Goal: Communication & Community: Participate in discussion

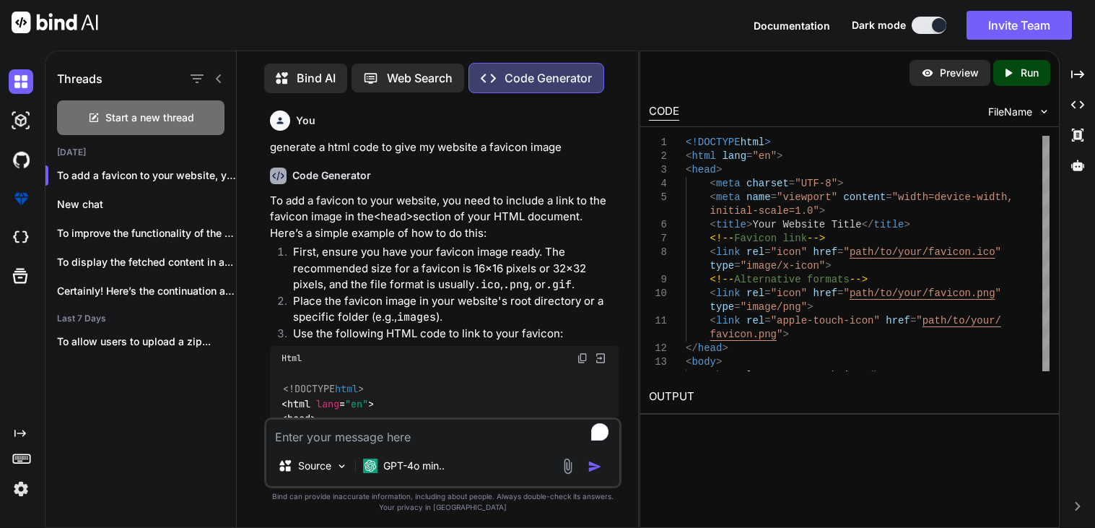
scroll to position [206, 0]
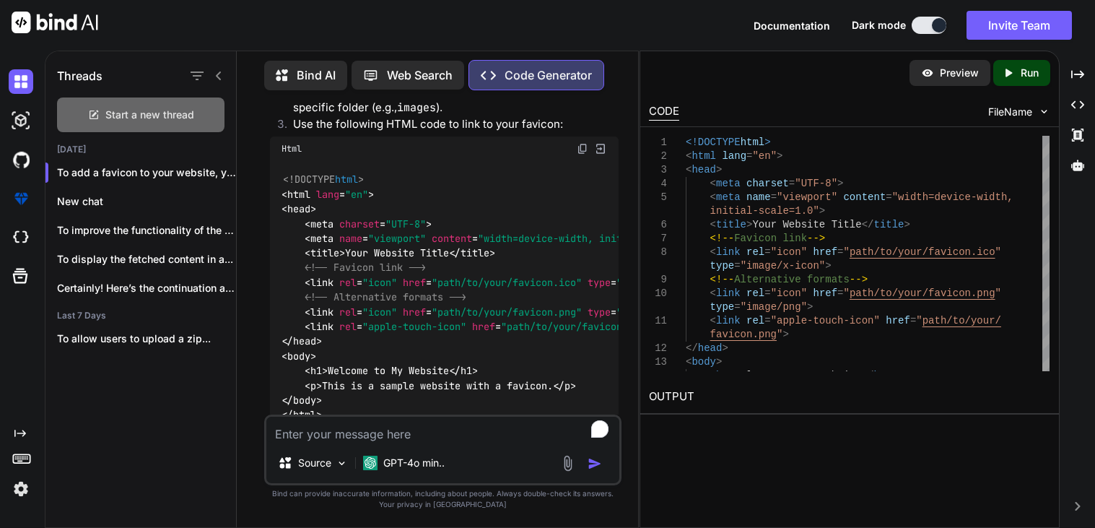
click at [102, 114] on div "Start a new thread" at bounding box center [141, 114] width 168 height 35
type textarea "x"
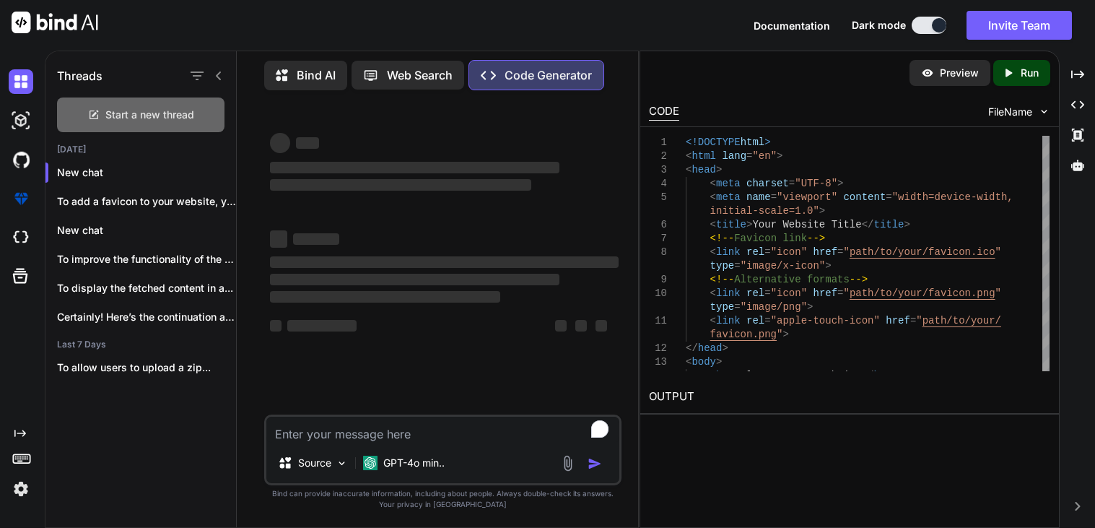
scroll to position [0, 0]
click at [339, 422] on textarea "To enrich screen reader interactions, please activate Accessibility in Grammarl…" at bounding box center [442, 430] width 353 height 26
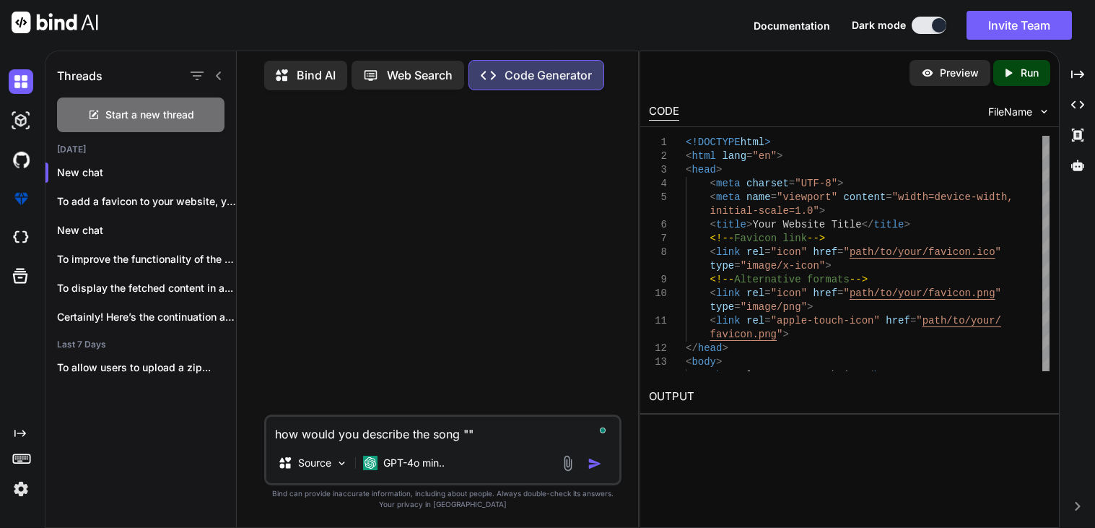
paste textarea "What It Sounds Like"
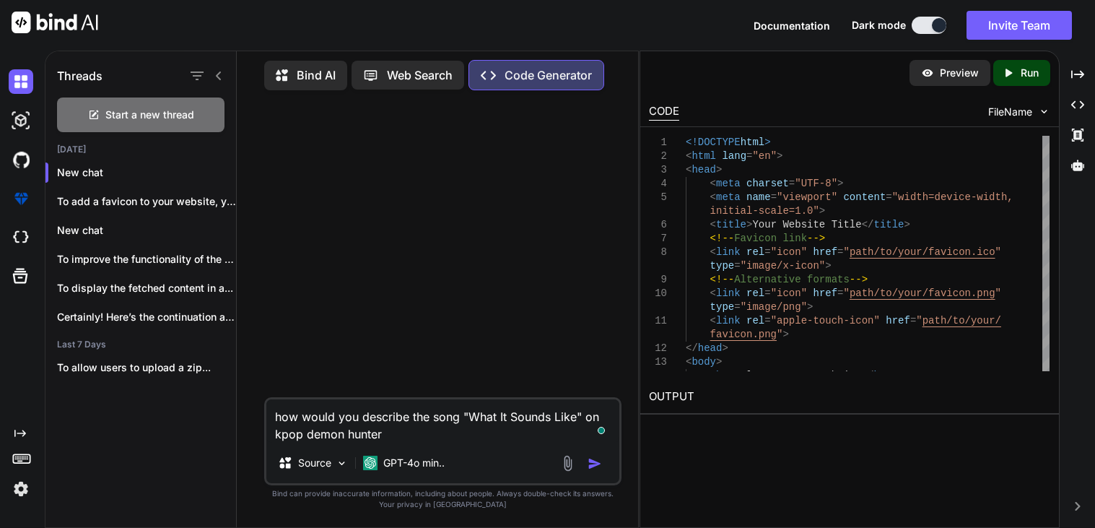
type textarea "how would you describe the song "What It Sounds Like" on kpop demon hunters"
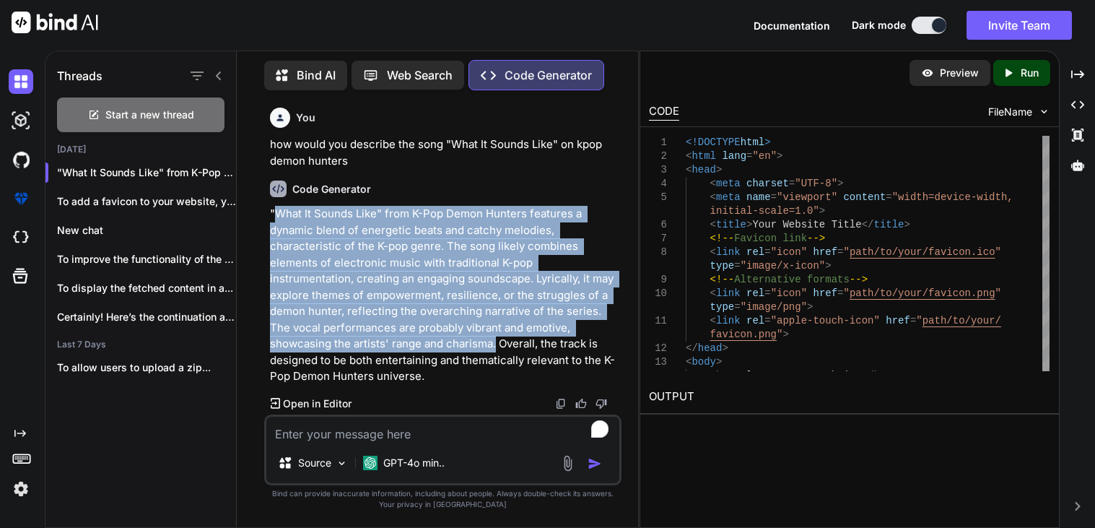
drag, startPoint x: 412, startPoint y: 342, endPoint x: 273, endPoint y: 214, distance: 189.1
click at [273, 214] on p ""What It Sounds Like" from K-Pop Demon Hunters features a dynamic blend of ener…" at bounding box center [444, 295] width 349 height 179
copy p "What It Sounds Like" from K-Pop Demon Hunters features a dynamic blend of energ…"
click at [357, 430] on textarea "To enrich screen reader interactions, please activate Accessibility in Grammarl…" at bounding box center [442, 430] width 353 height 26
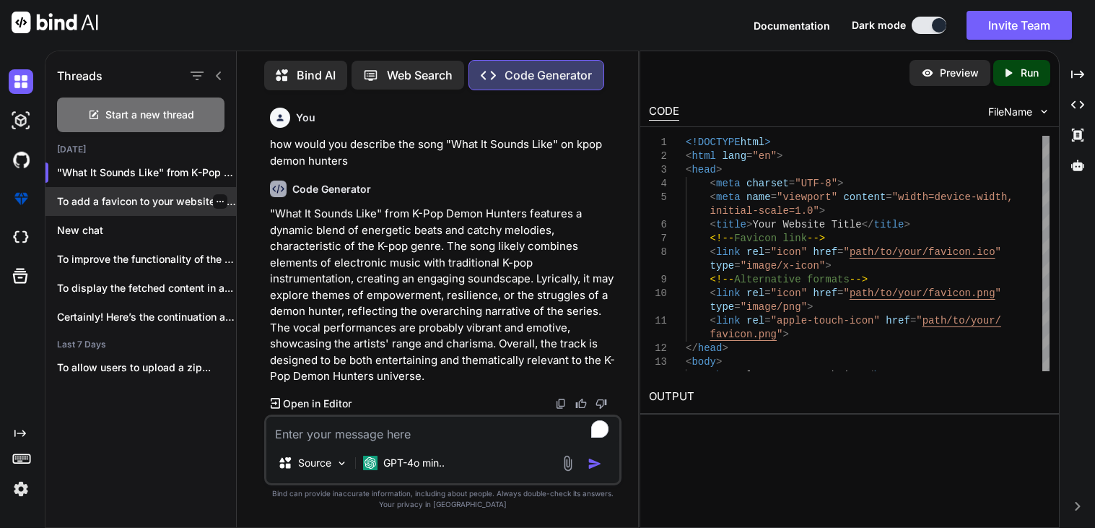
click at [217, 201] on icon "button" at bounding box center [220, 201] width 7 height 1
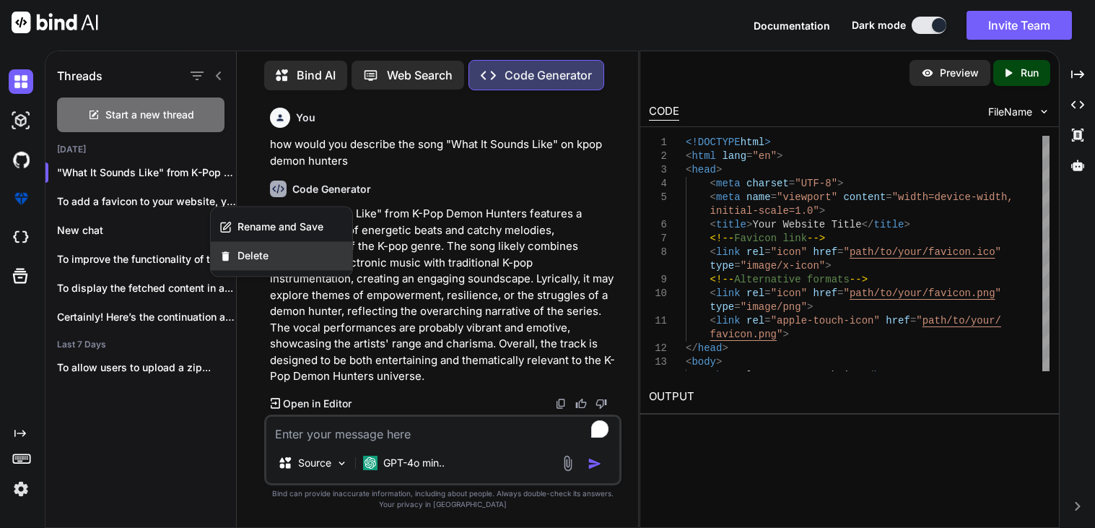
click at [256, 254] on span "Delete" at bounding box center [253, 255] width 31 height 14
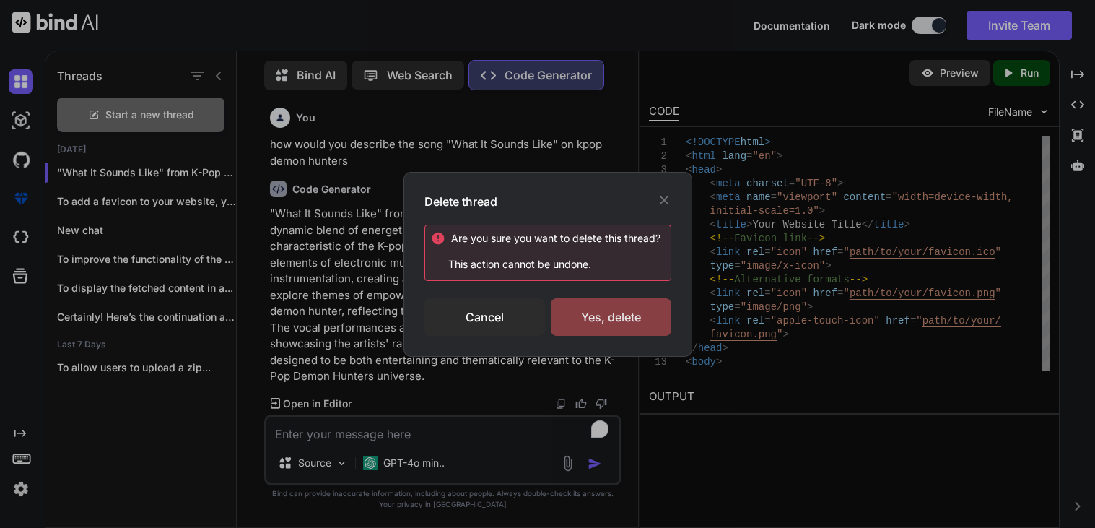
click at [589, 324] on div "Yes, delete" at bounding box center [611, 317] width 121 height 38
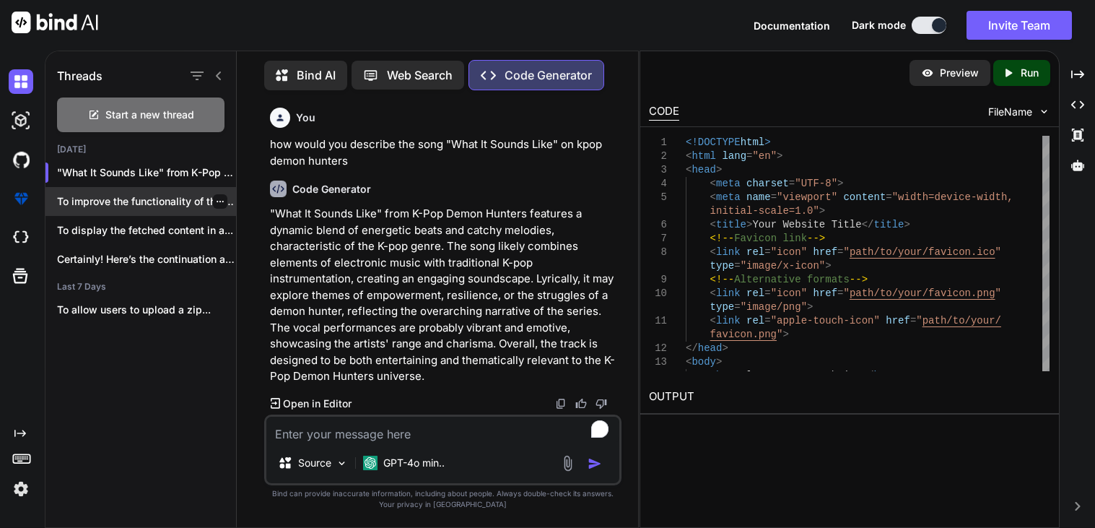
click at [216, 198] on icon "button" at bounding box center [220, 201] width 9 height 9
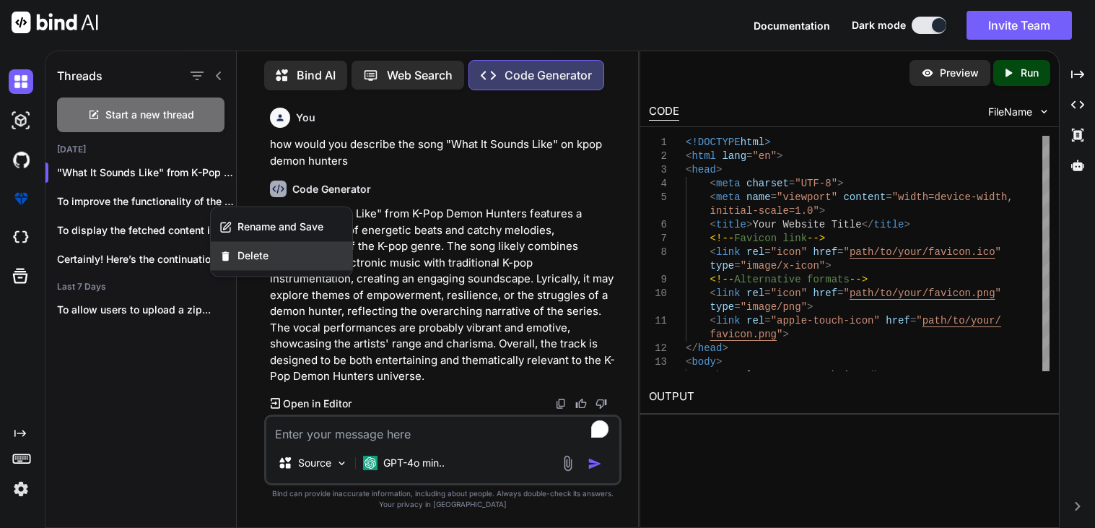
click at [261, 261] on span "Delete" at bounding box center [253, 255] width 31 height 14
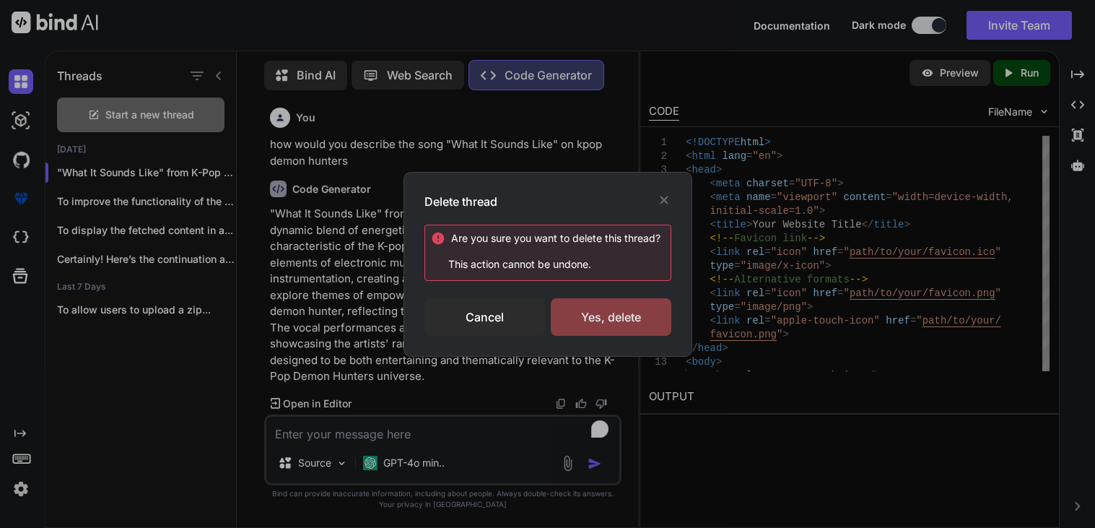
click at [551, 316] on div "Yes, delete" at bounding box center [611, 317] width 121 height 38
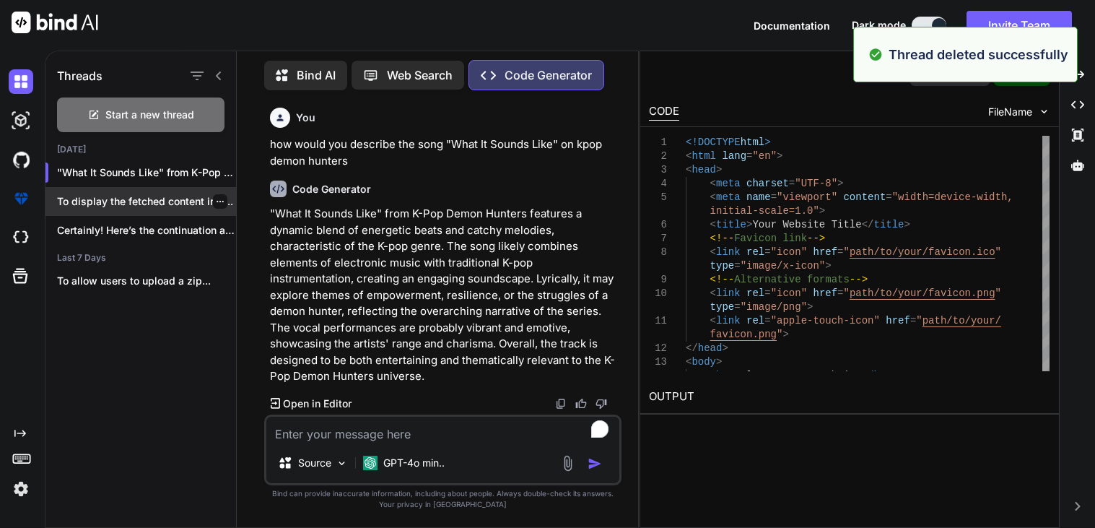
click at [216, 201] on icon "button" at bounding box center [220, 201] width 9 height 9
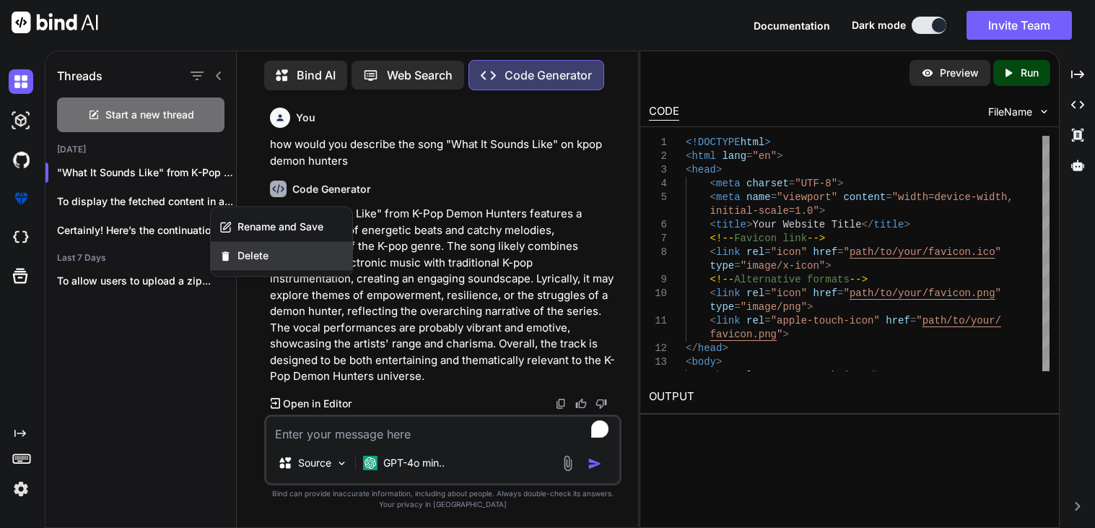
click at [264, 265] on div "Delete" at bounding box center [282, 255] width 142 height 29
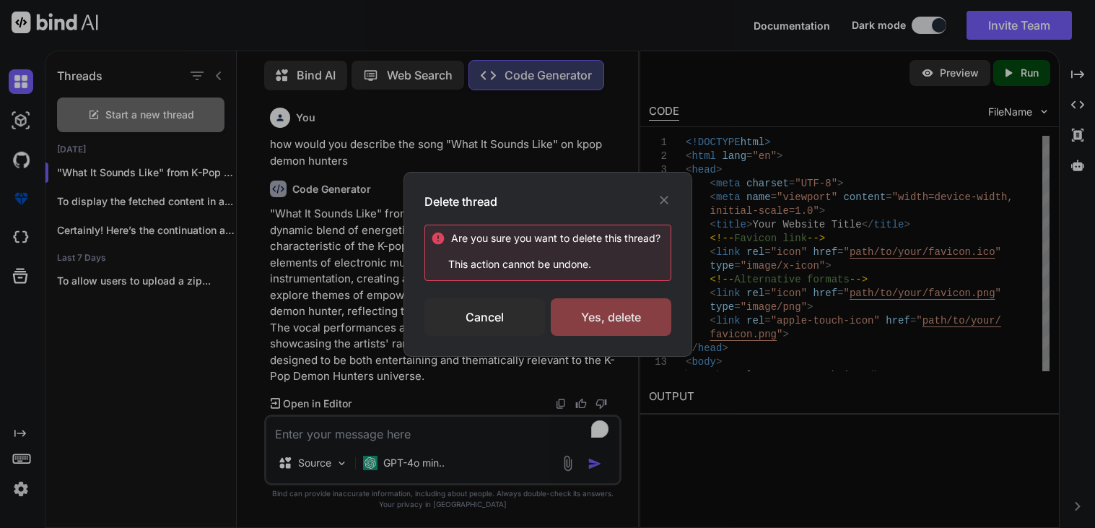
click at [599, 303] on div "Yes, delete" at bounding box center [611, 317] width 121 height 38
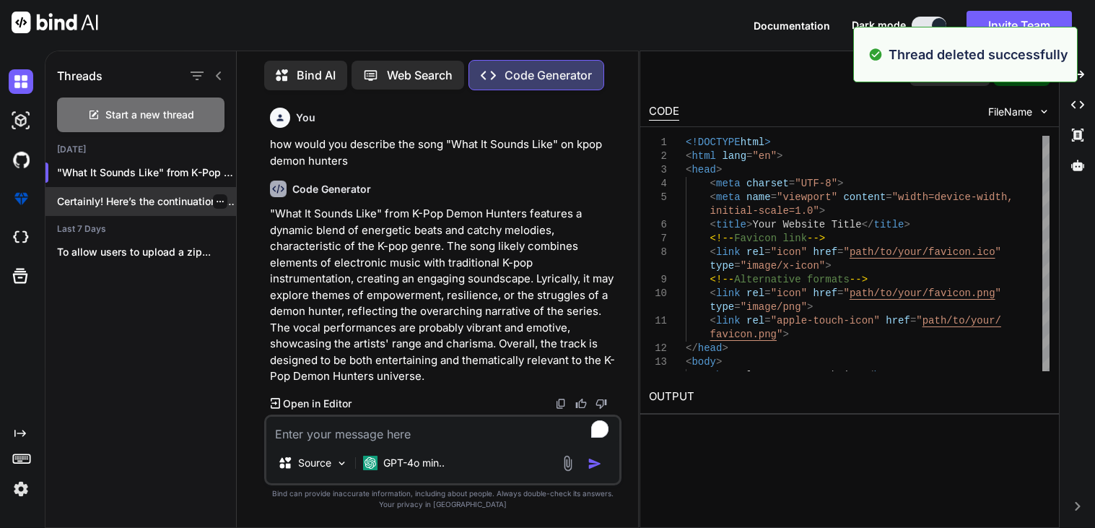
click at [218, 197] on icon "button" at bounding box center [220, 201] width 9 height 9
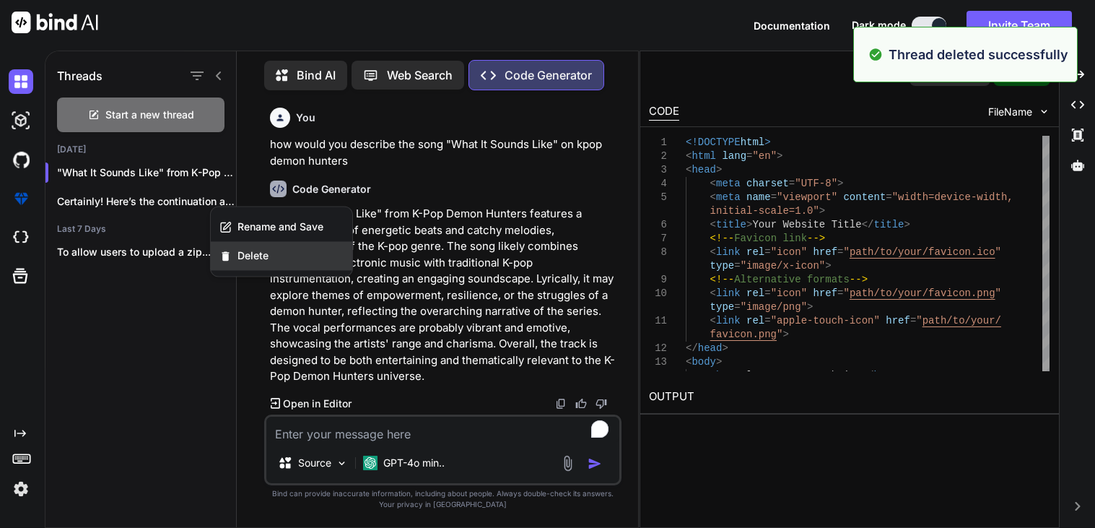
click at [292, 261] on div "Delete" at bounding box center [282, 255] width 142 height 29
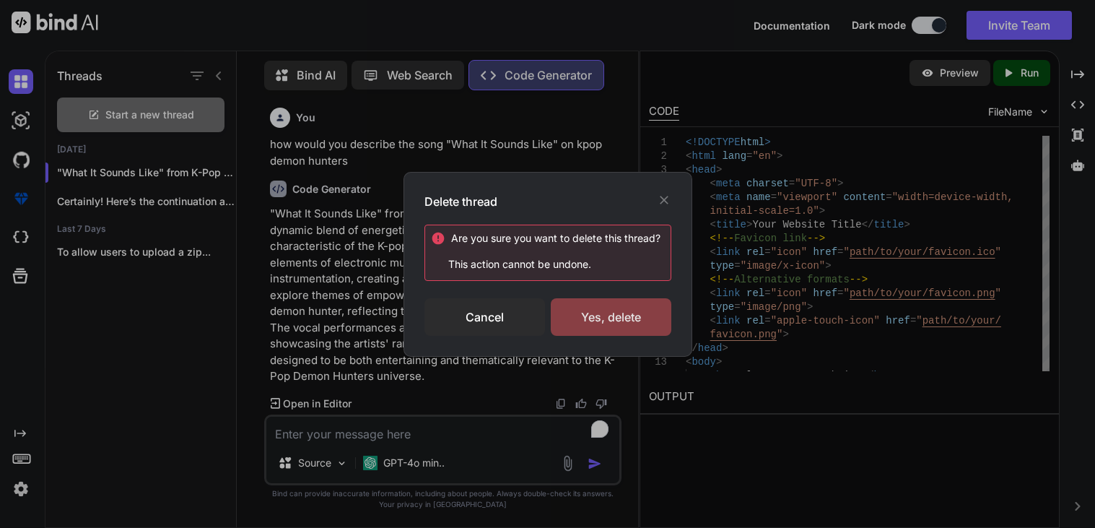
click at [617, 308] on div "Yes, delete" at bounding box center [611, 317] width 121 height 38
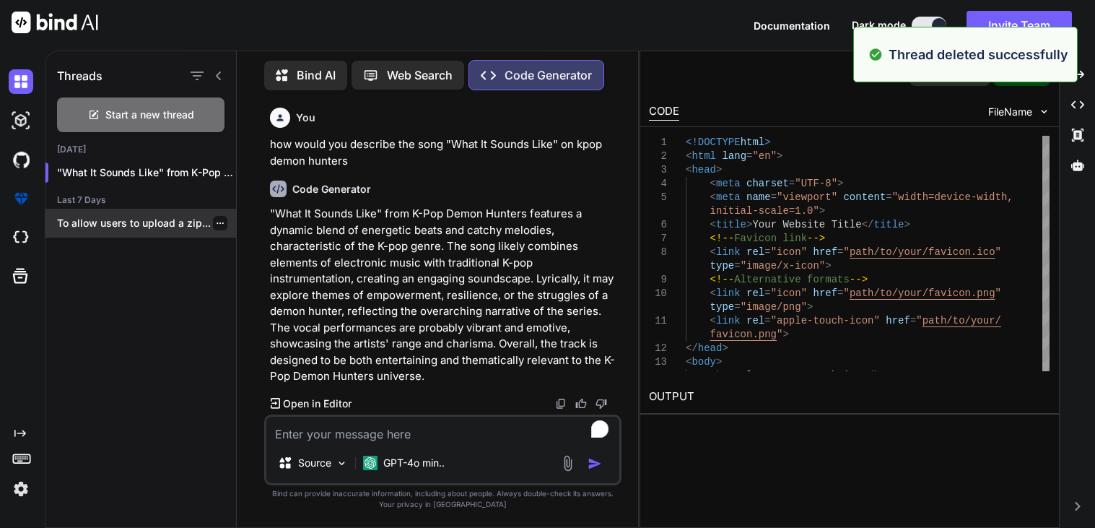
click at [217, 222] on icon "button" at bounding box center [220, 222] width 7 height 1
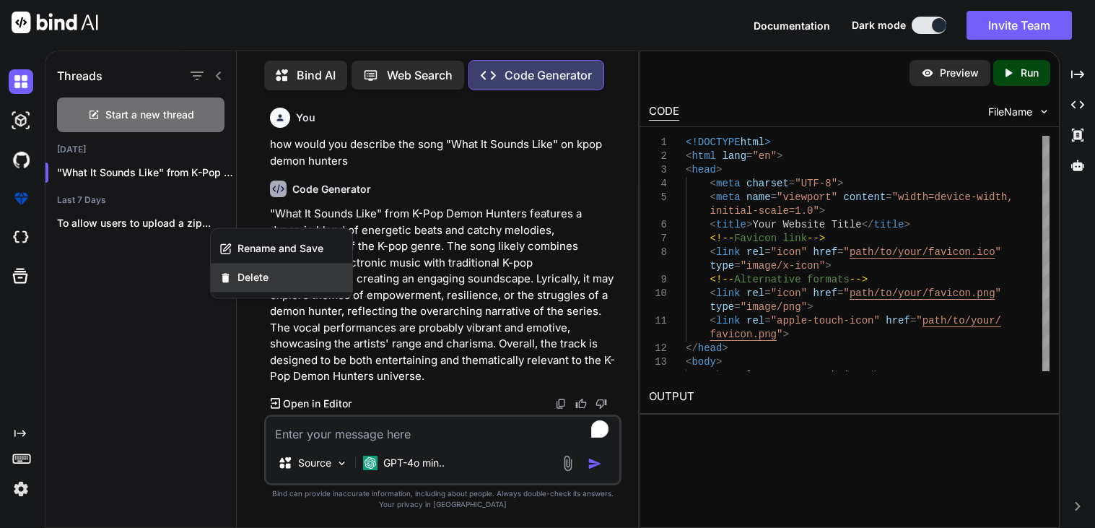
click at [250, 272] on span "Delete" at bounding box center [253, 277] width 31 height 14
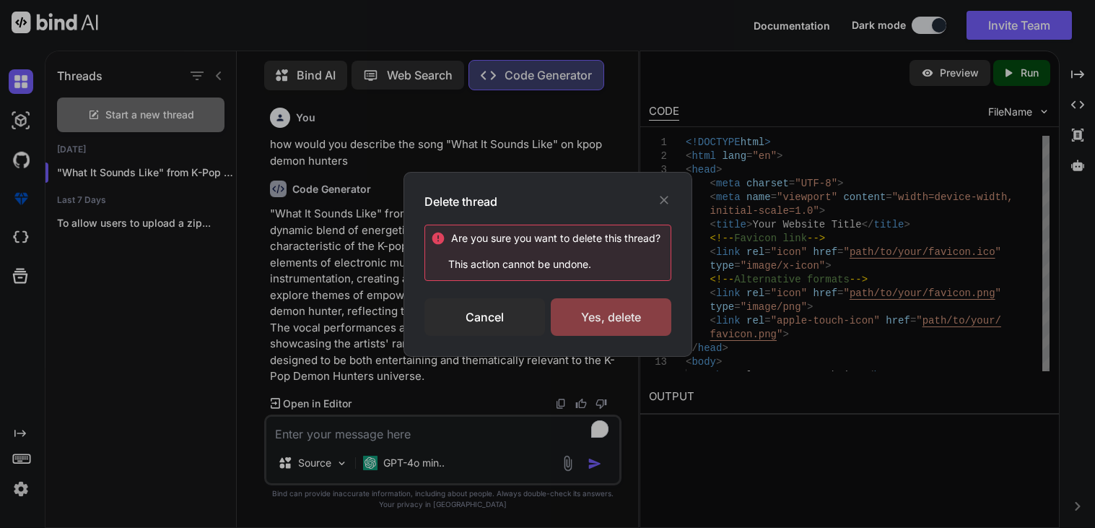
click at [592, 305] on div "Yes, delete" at bounding box center [611, 317] width 121 height 38
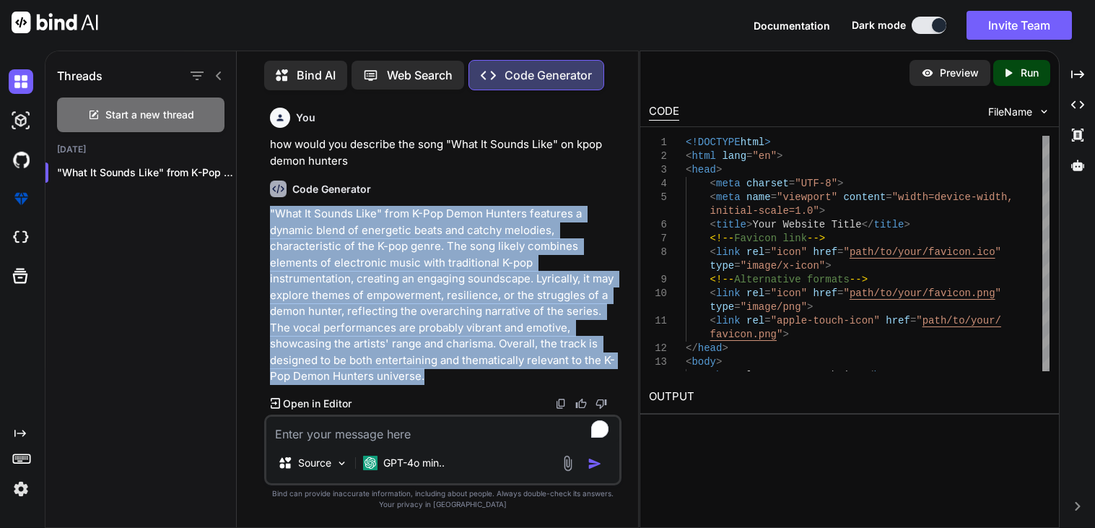
drag, startPoint x: 271, startPoint y: 214, endPoint x: 375, endPoint y: 373, distance: 189.4
click at [375, 373] on p ""What It Sounds Like" from K-Pop Demon Hunters features a dynamic blend of ener…" at bounding box center [444, 295] width 349 height 179
copy p ""What It Sounds Like" from K-Pop Demon Hunters features a dynamic blend of ener…"
click at [216, 168] on icon "button" at bounding box center [220, 172] width 9 height 9
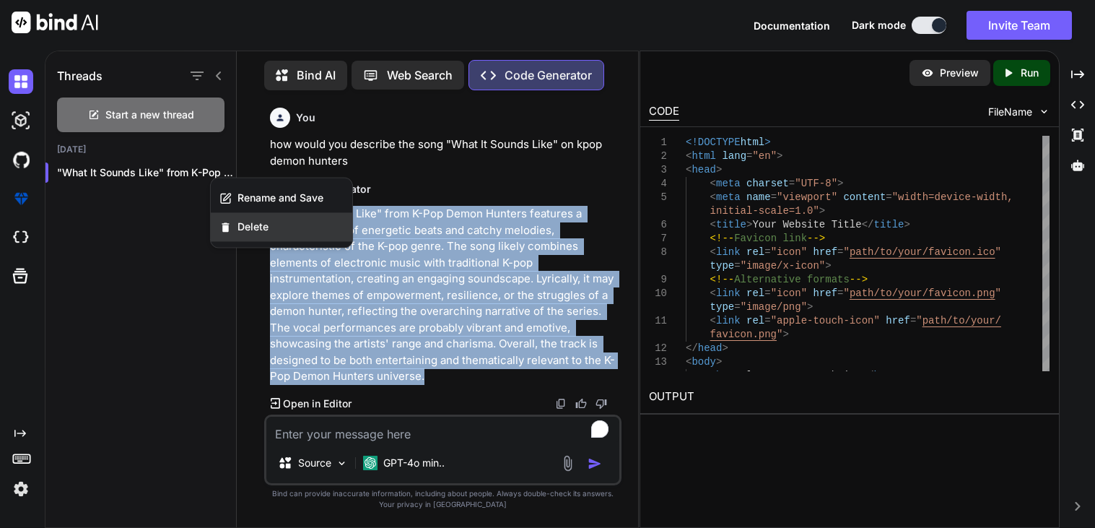
click at [248, 226] on span "Delete" at bounding box center [253, 226] width 31 height 14
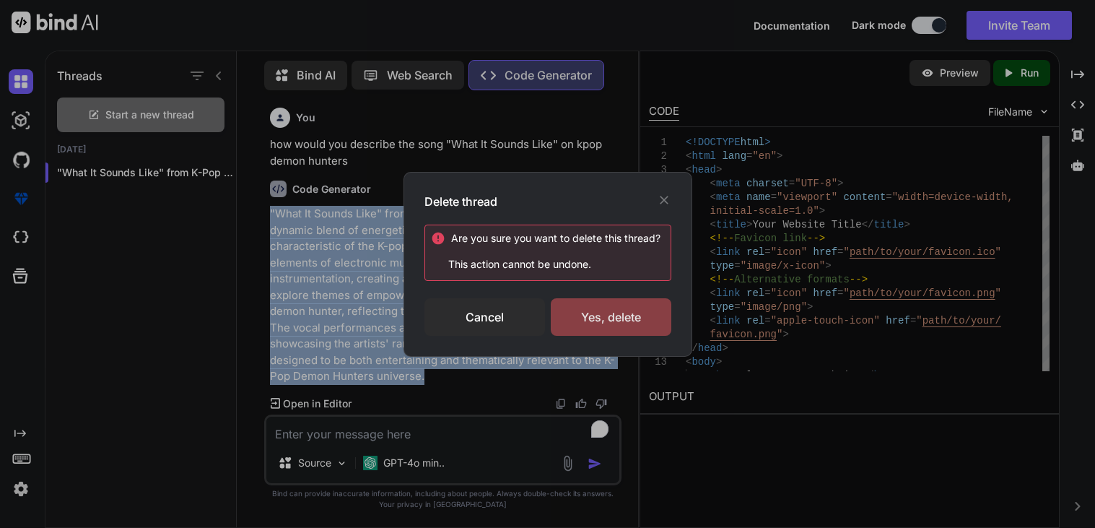
click at [605, 323] on div "Yes, delete" at bounding box center [611, 317] width 121 height 38
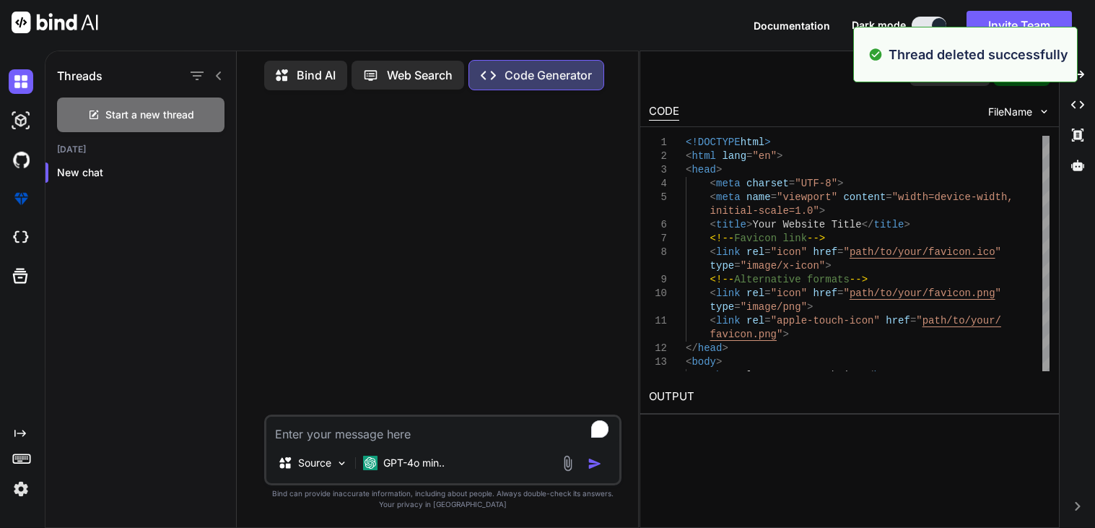
click at [329, 427] on textarea "To enrich screen reader interactions, please activate Accessibility in Grammarl…" at bounding box center [442, 430] width 353 height 26
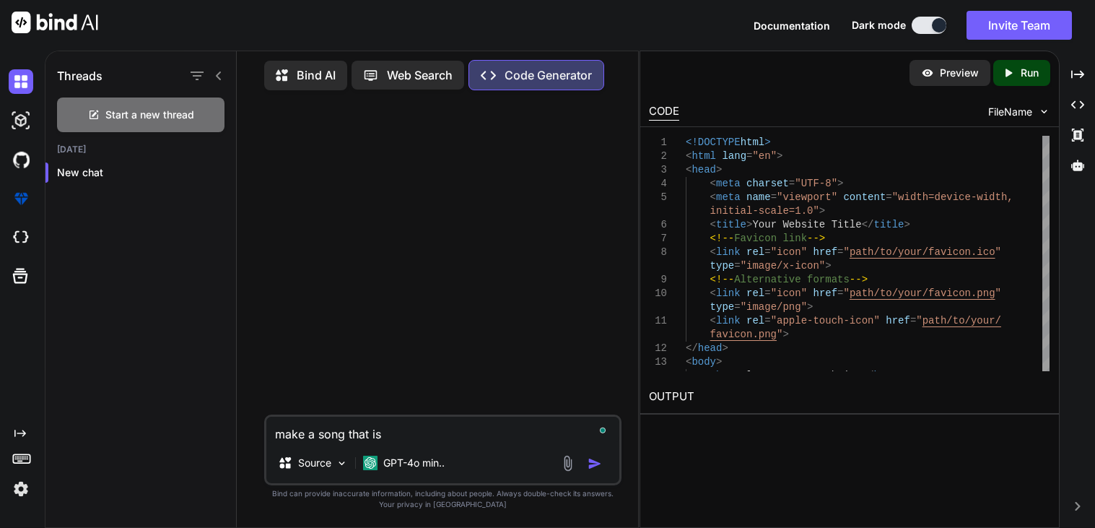
paste textarea ""What It Sounds Like" from K-Pop Demon Hunters features a dynamic blend of ener…"
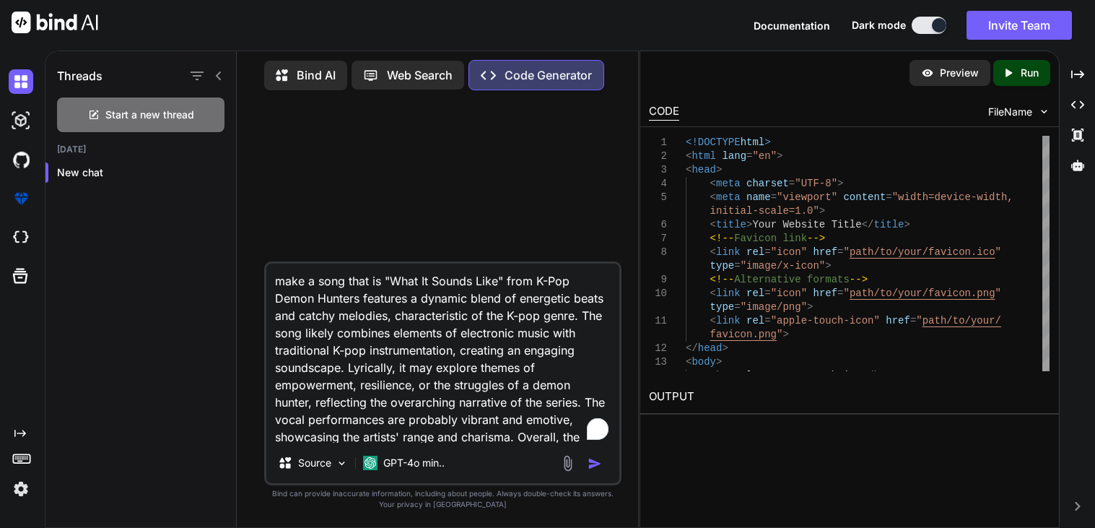
click at [383, 280] on textarea "make a song that is "What It Sounds Like" from K-Pop Demon Hunters features a d…" at bounding box center [442, 353] width 353 height 179
click at [418, 297] on textarea "make a song that is "What It Sounds Like" from K-Pop Demon Hunters features a d…" at bounding box center [442, 353] width 353 height 179
drag, startPoint x: 385, startPoint y: 282, endPoint x: 375, endPoint y: 298, distance: 19.4
click at [375, 298] on textarea "make a song that is "What It Sounds Like" from K-Pop Demon Hunters features a d…" at bounding box center [442, 353] width 353 height 179
click at [385, 288] on textarea "make a song that is "What It Sounds Like" from K-Pop Demon Hunters features a d…" at bounding box center [442, 353] width 353 height 179
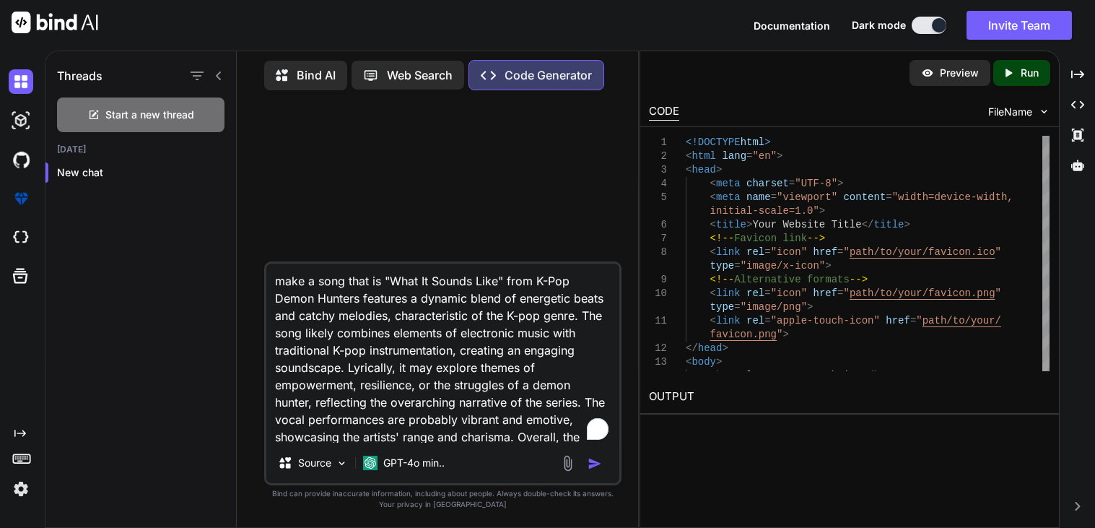
drag, startPoint x: 383, startPoint y: 280, endPoint x: 366, endPoint y: 300, distance: 26.1
click at [366, 300] on textarea "make a song that is "What It Sounds Like" from K-Pop Demon Hunters features a d…" at bounding box center [442, 353] width 353 height 179
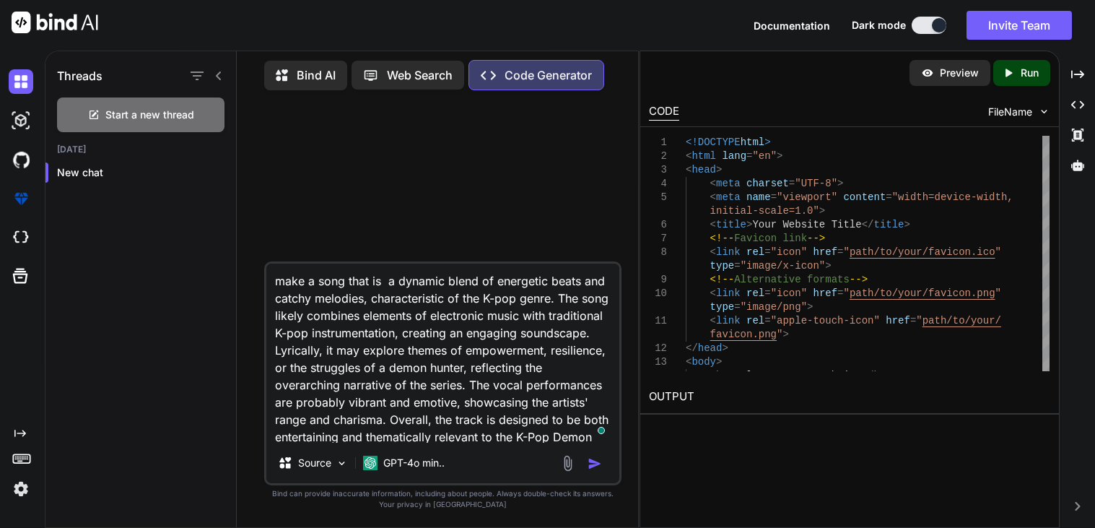
click at [577, 299] on textarea "make a song that is a dynamic blend of energetic beats and catchy melodies, cha…" at bounding box center [442, 353] width 353 height 179
click at [602, 297] on textarea "make a song that is a dynamic blend of energetic beats and catchy melodies, cha…" at bounding box center [442, 353] width 353 height 179
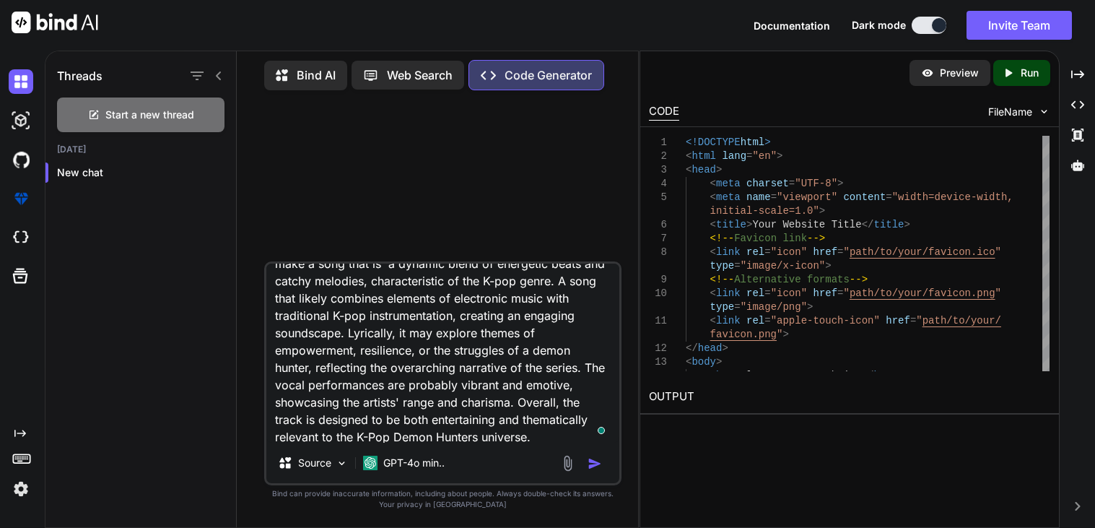
scroll to position [20, 0]
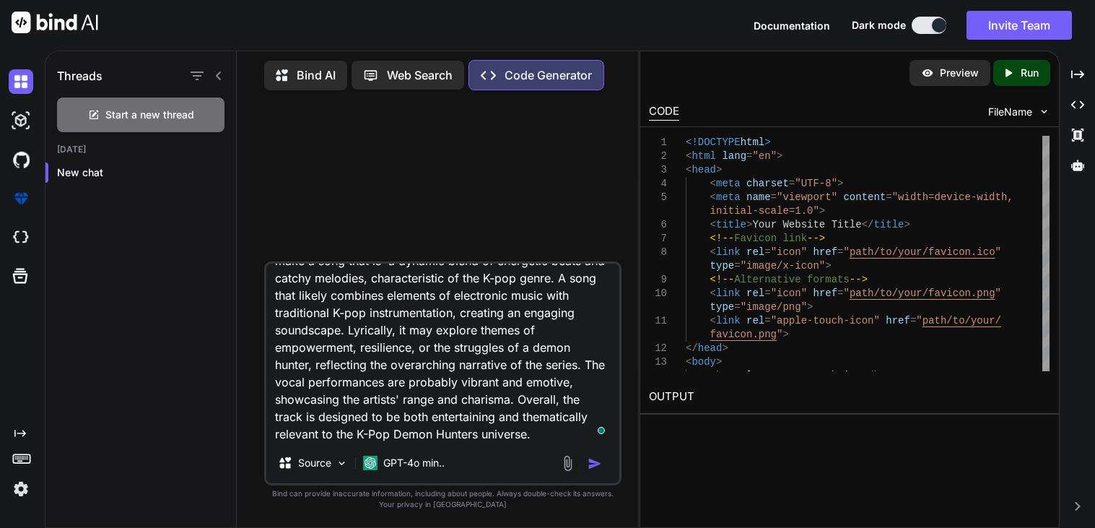
drag, startPoint x: 434, startPoint y: 349, endPoint x: 609, endPoint y: 352, distance: 174.7
click at [609, 352] on textarea "make a song that is a dynamic blend of energetic beats and catchy melodies, cha…" at bounding box center [442, 353] width 353 height 179
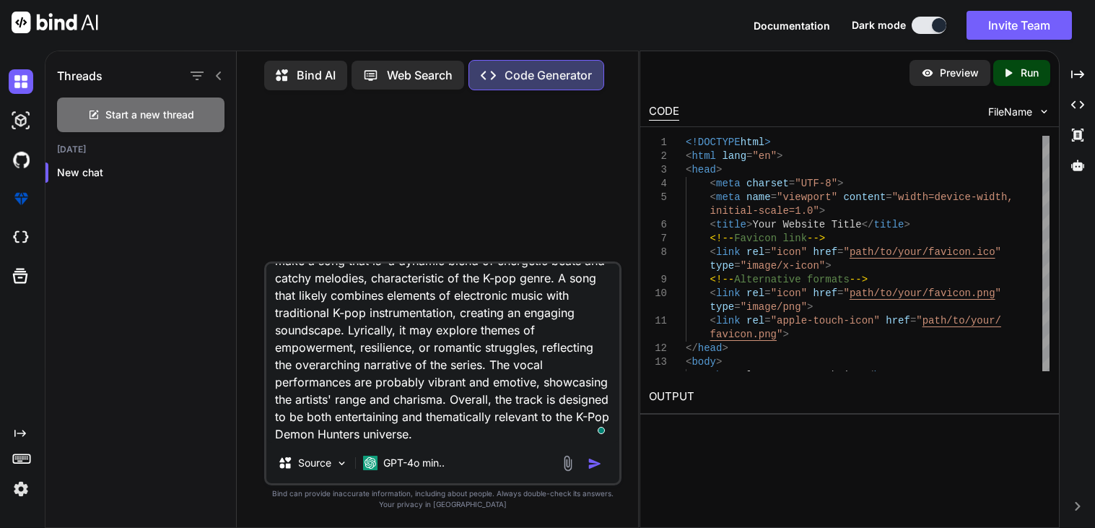
click at [539, 379] on textarea "make a song that is a dynamic blend of energetic beats and catchy melodies, cha…" at bounding box center [442, 353] width 353 height 179
click at [542, 381] on textarea "make a song that is a dynamic blend of energetic beats and catchy melodies, cha…" at bounding box center [442, 353] width 353 height 179
click at [339, 401] on textarea "make a song that is a dynamic blend of energetic beats and catchy melodies, cha…" at bounding box center [442, 353] width 353 height 179
drag, startPoint x: 335, startPoint y: 401, endPoint x: 372, endPoint y: 401, distance: 36.8
click at [372, 401] on textarea "make a song that is a dynamic blend of energetic beats and catchy melodies, cha…" at bounding box center [442, 353] width 353 height 179
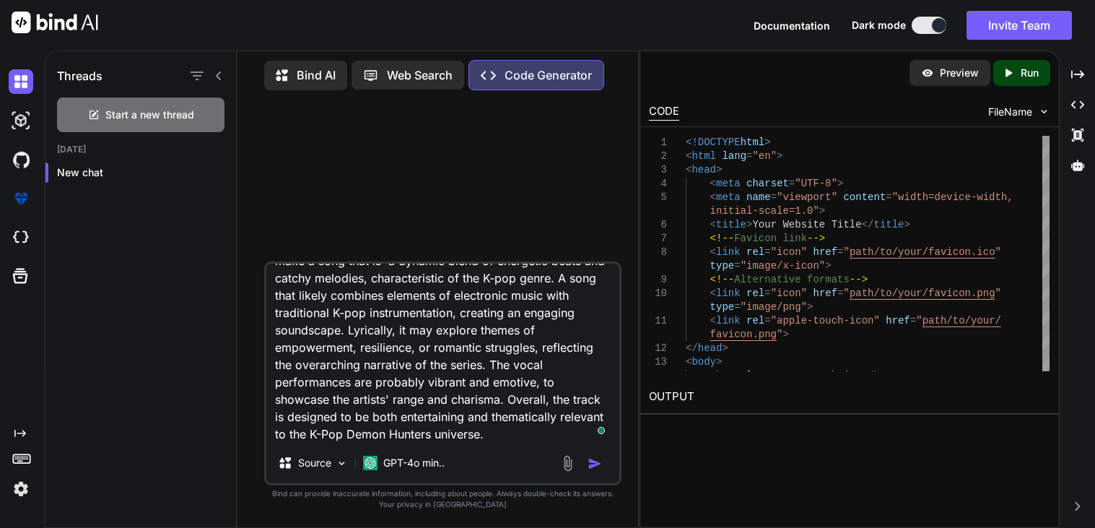
click at [348, 398] on textarea "make a song that is a dynamic blend of energetic beats and catchy melodies, cha…" at bounding box center [442, 353] width 353 height 179
drag, startPoint x: 335, startPoint y: 399, endPoint x: 394, endPoint y: 399, distance: 59.2
click at [394, 399] on textarea "make a song that is a dynamic blend of energetic beats and catchy melodies, cha…" at bounding box center [442, 353] width 353 height 179
drag, startPoint x: 364, startPoint y: 416, endPoint x: 374, endPoint y: 434, distance: 20.7
click at [374, 434] on textarea "make a song that is a dynamic blend of energetic beats and catchy melodies, cha…" at bounding box center [442, 353] width 353 height 179
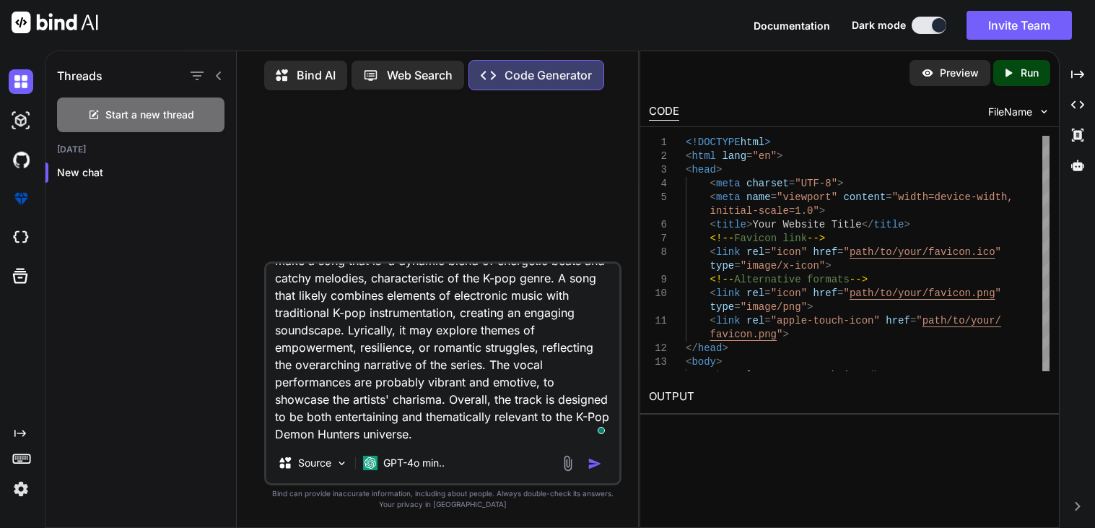
click at [352, 418] on textarea "make a song that is a dynamic blend of energetic beats and catchy melodies, cha…" at bounding box center [442, 353] width 353 height 179
drag, startPoint x: 341, startPoint y: 415, endPoint x: 371, endPoint y: 435, distance: 36.0
click at [371, 435] on textarea "make a song that is a dynamic blend of energetic beats and catchy melodies, cha…" at bounding box center [442, 353] width 353 height 179
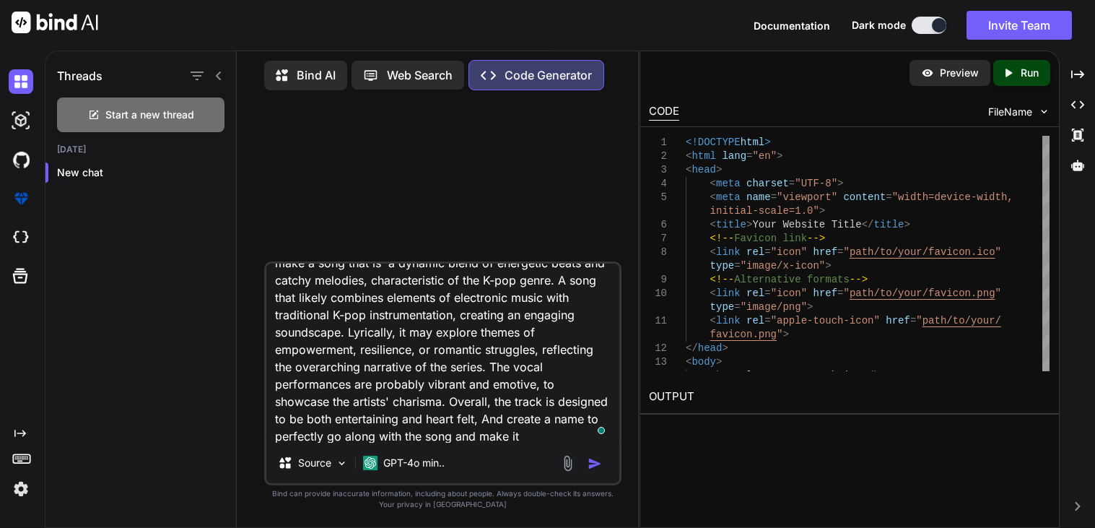
scroll to position [35, 0]
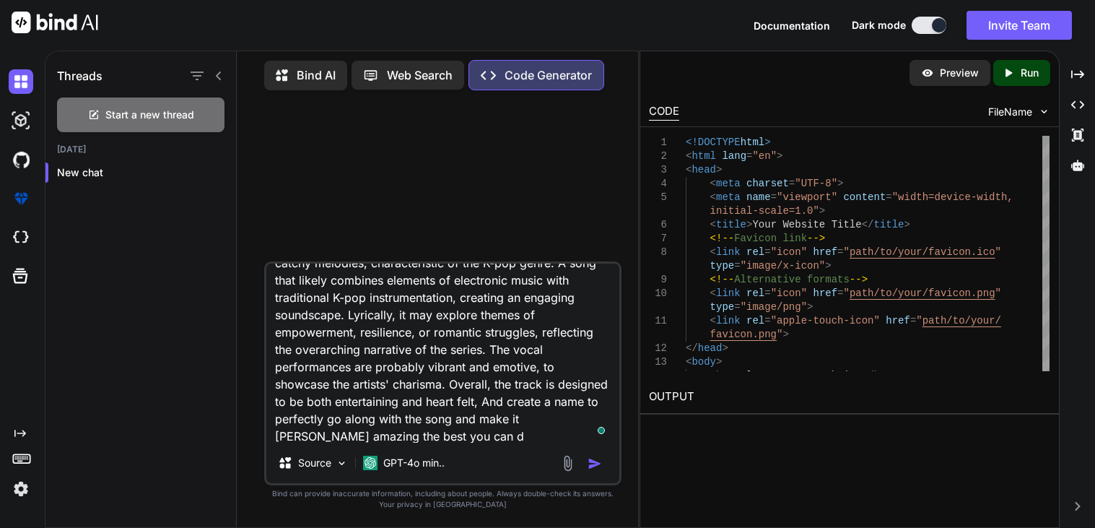
type textarea "make a song that is a dynamic blend of energetic beats and catchy melodies, cha…"
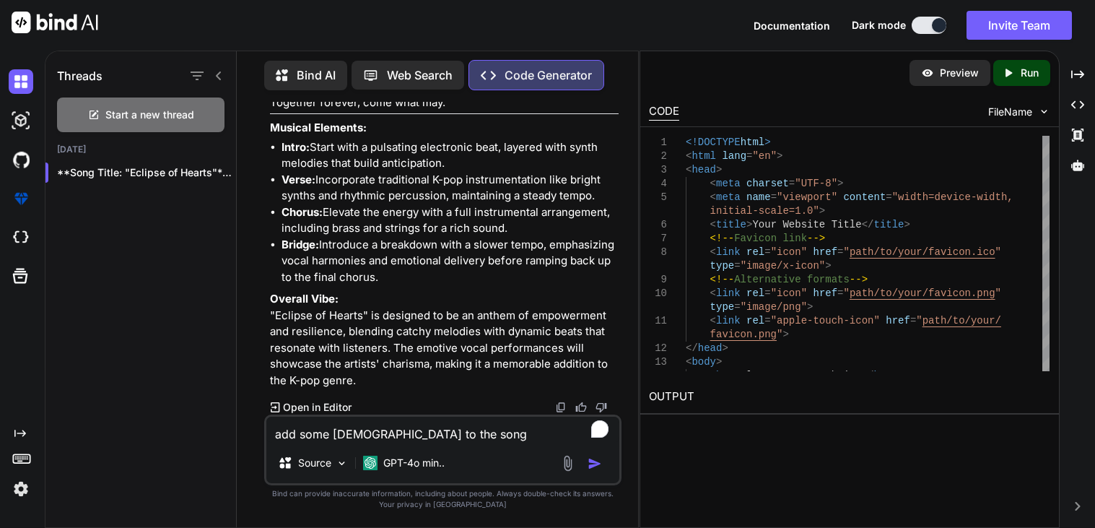
scroll to position [1268, 0]
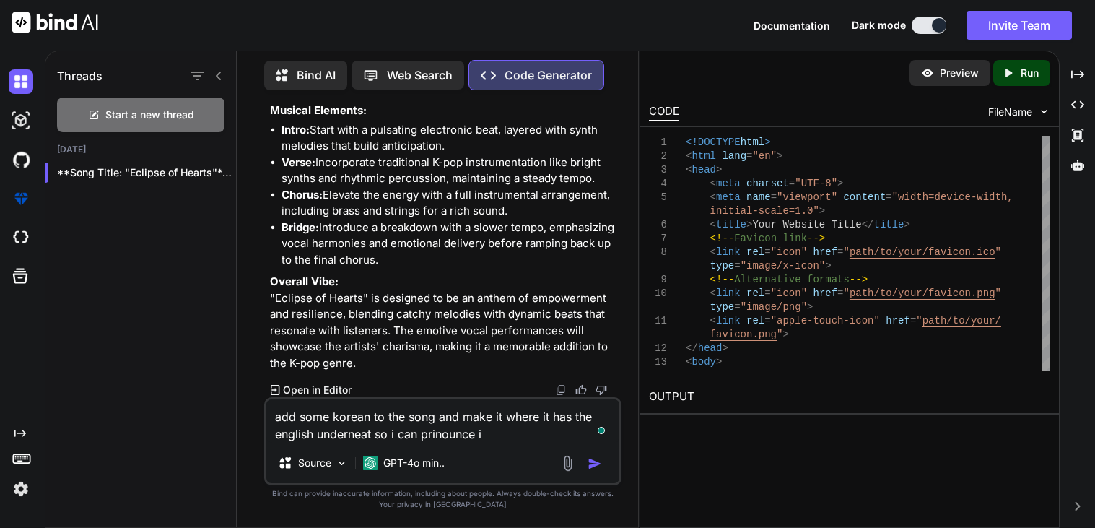
type textarea "add some korean to the song and make it where it has the english underneat so i…"
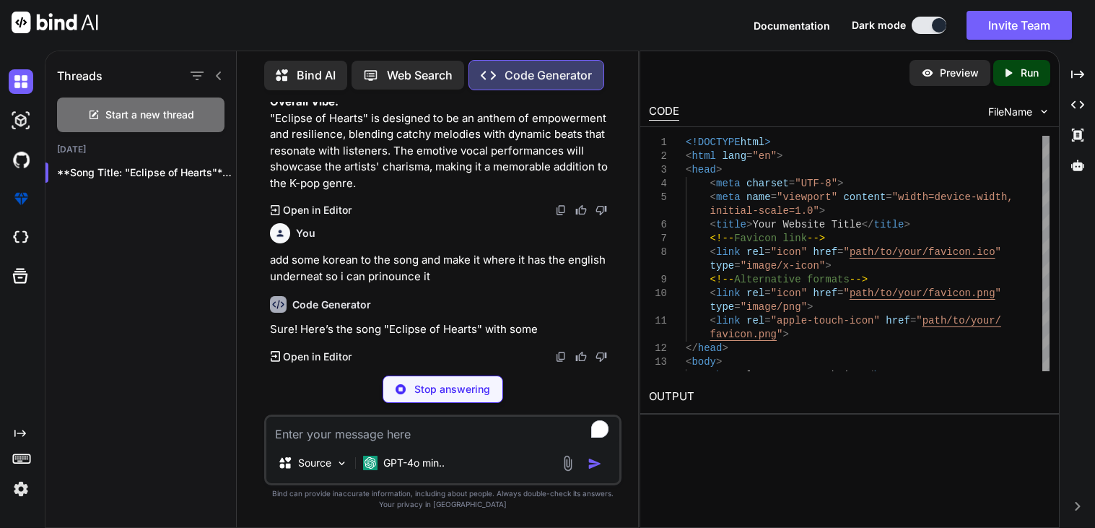
scroll to position [1943, 0]
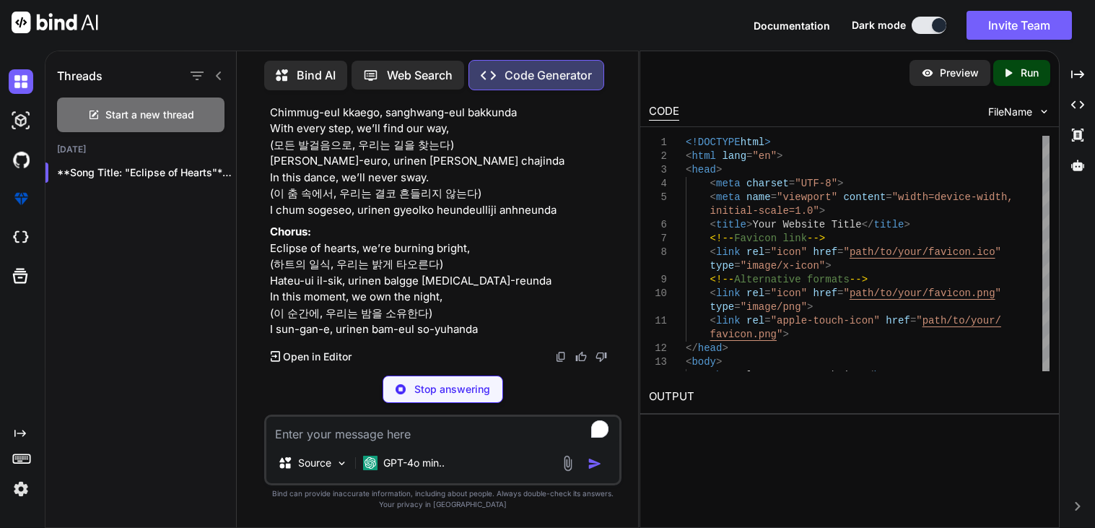
drag, startPoint x: 388, startPoint y: 360, endPoint x: 461, endPoint y: 224, distance: 155.1
click at [461, 224] on div "Sure! Here’s the song "Eclipse of Hearts" with some Korean lyrics added, along …" at bounding box center [444, 24] width 349 height 628
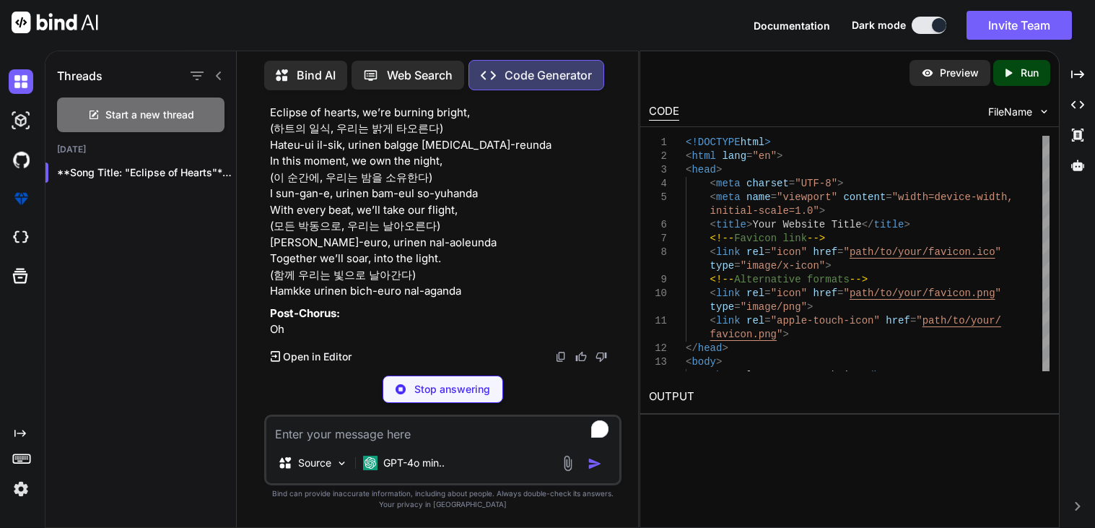
scroll to position [2138, 0]
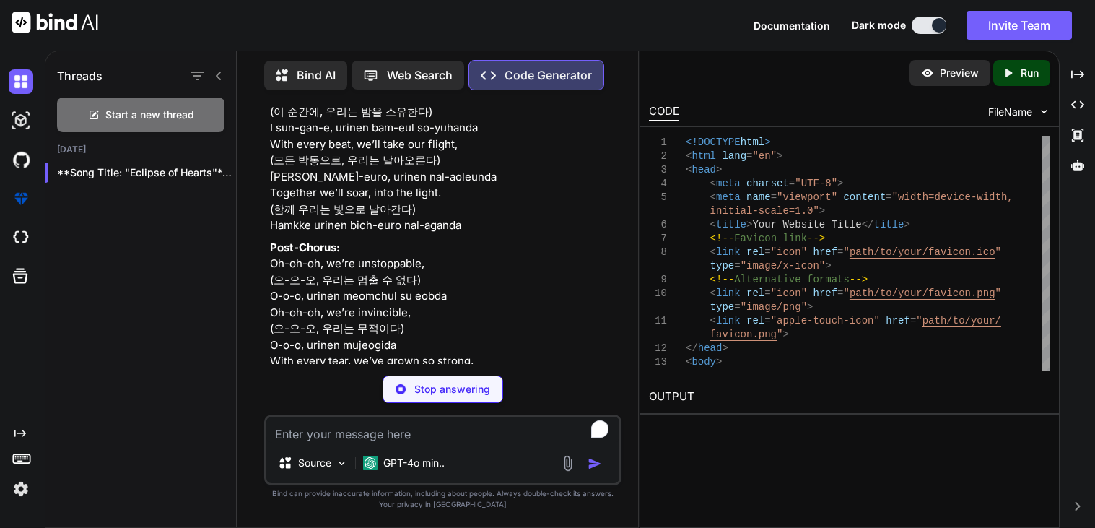
drag, startPoint x: 334, startPoint y: 222, endPoint x: 490, endPoint y: 222, distance: 156.0
copy strong "Eclipse of Hearts" (하트의 일식)"
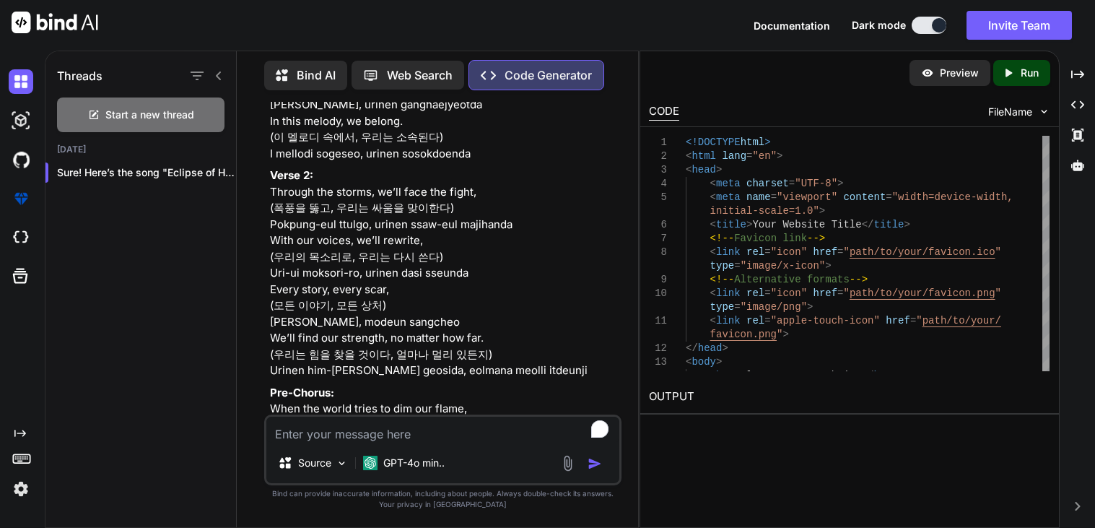
scroll to position [2429, 0]
click at [400, 431] on textarea "To enrich screen reader interactions, please activate Accessibility in Grammarl…" at bounding box center [442, 430] width 353 height 26
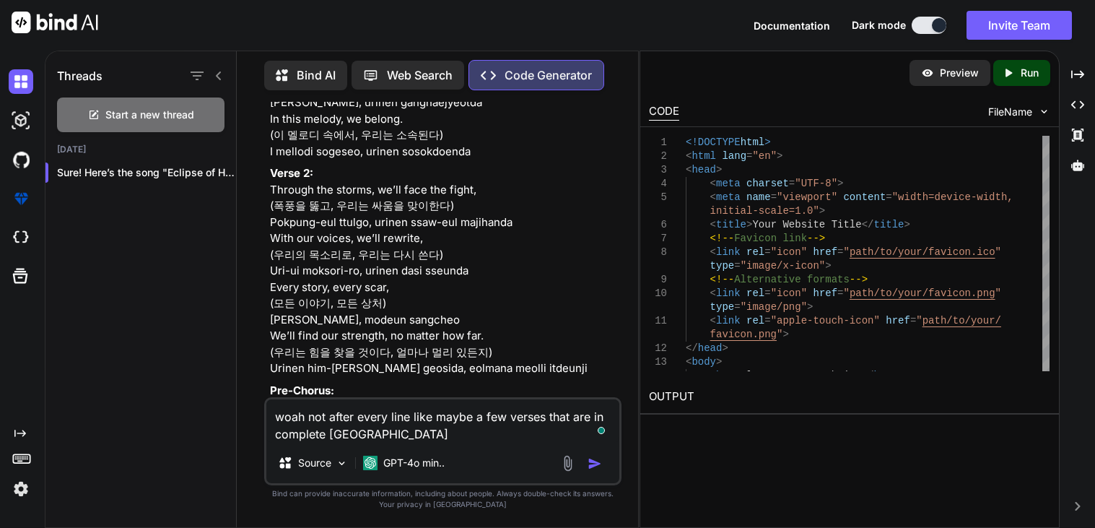
type textarea "woah not after every line like maybe a few verses that are in complete korean"
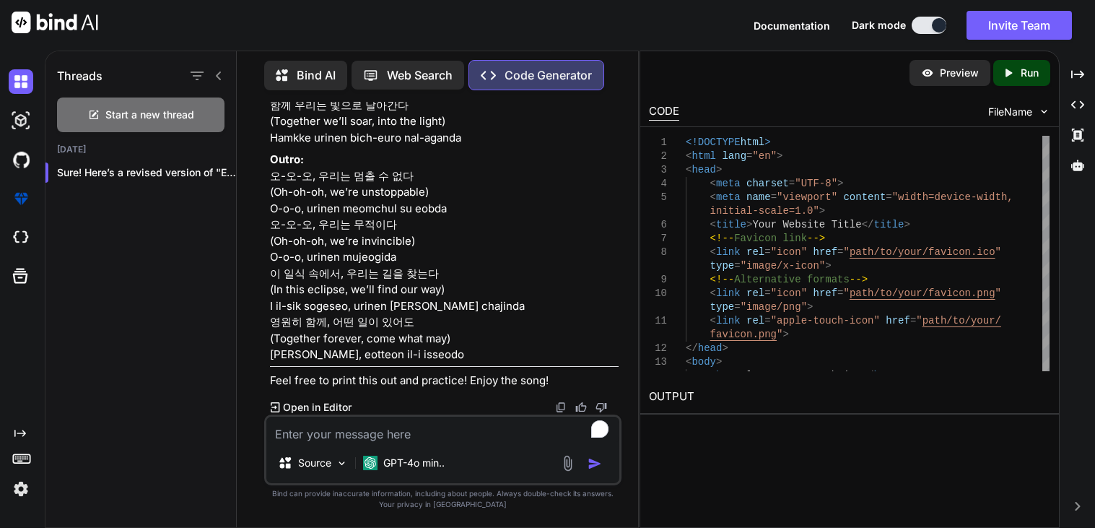
scroll to position [8314, 0]
click at [417, 440] on textarea "To enrich screen reader interactions, please activate Accessibility in Grammarl…" at bounding box center [442, 430] width 353 height 26
type textarea "most of"
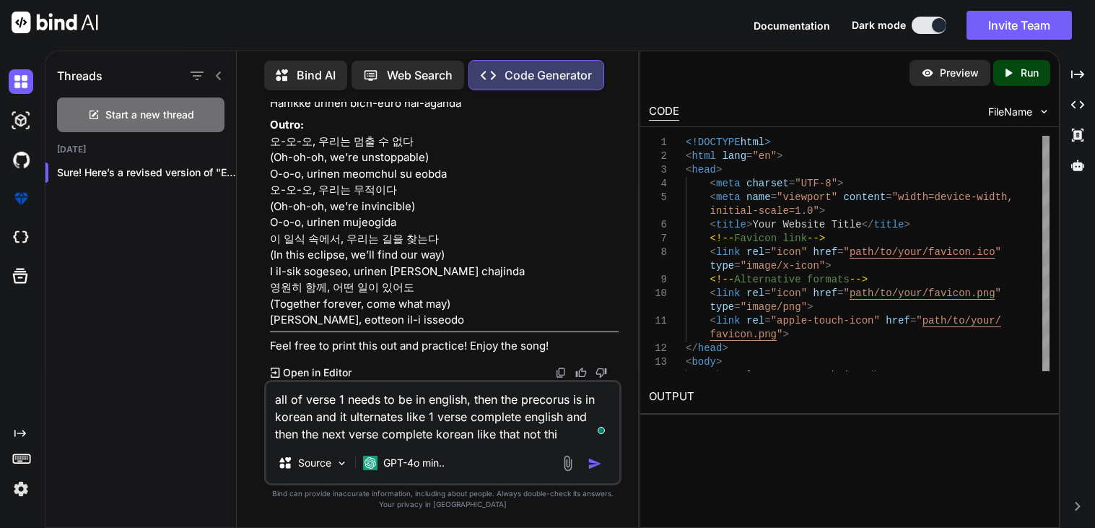
type textarea "all of verse 1 needs to be in english, then the precorus is in korean and it ul…"
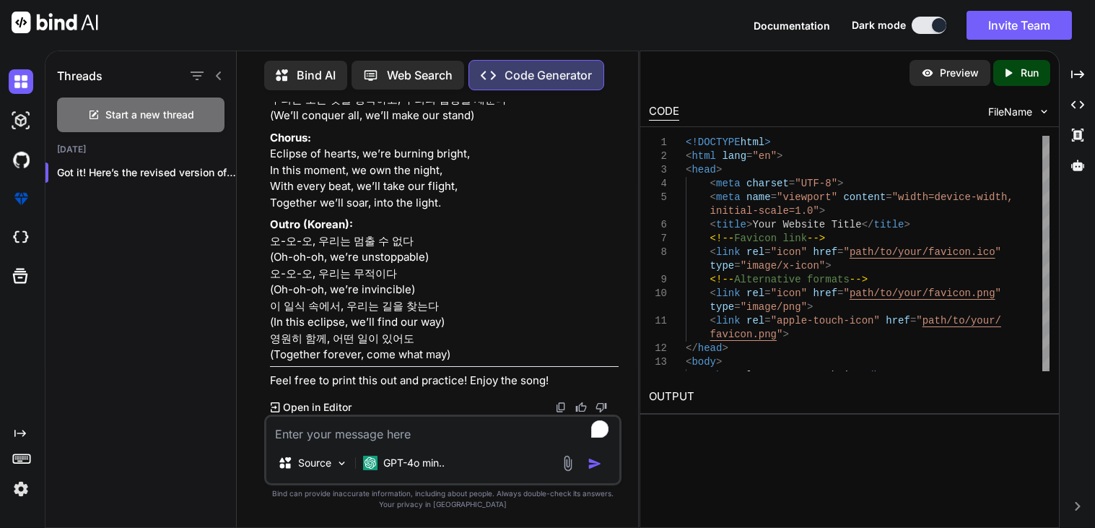
scroll to position [10106, 0]
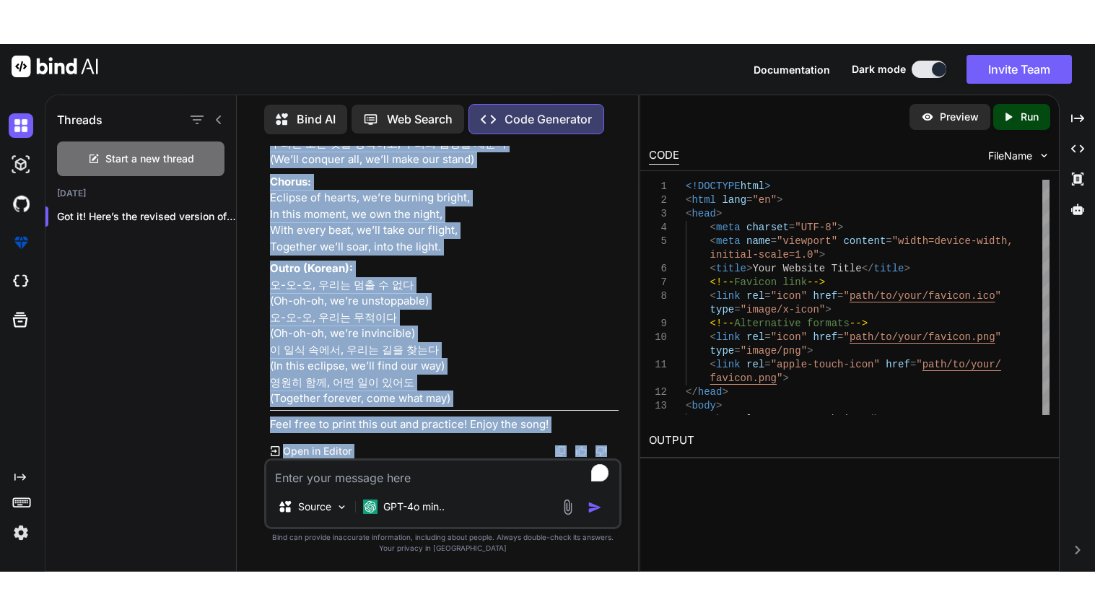
scroll to position [12228, 0]
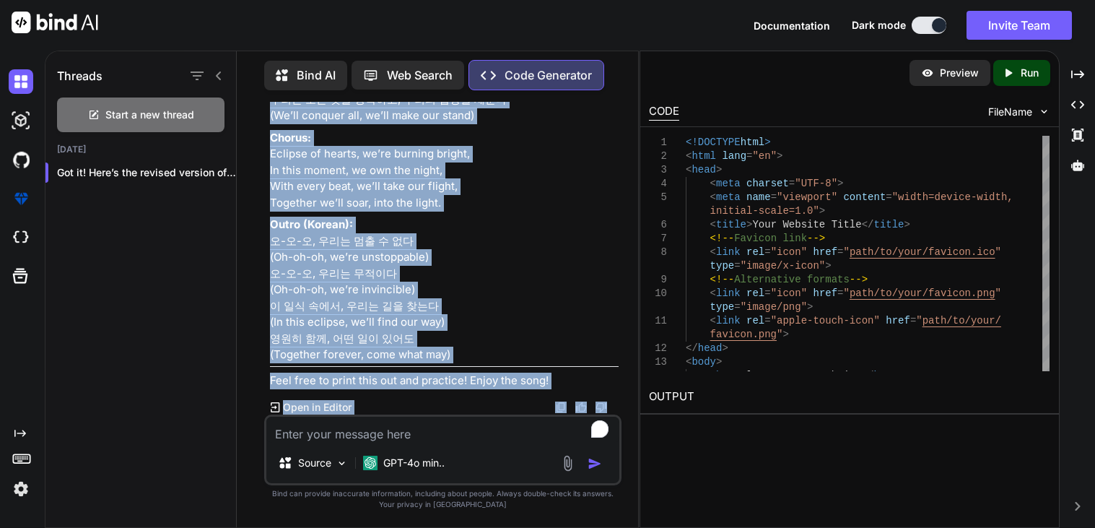
drag, startPoint x: 272, startPoint y: 310, endPoint x: 461, endPoint y: 357, distance: 194.9
copy div "Lore Ipsum: "Dolorsi am Consec" (adi el) Seddo 4: Ei tem inci utlabo, et dolo, …"
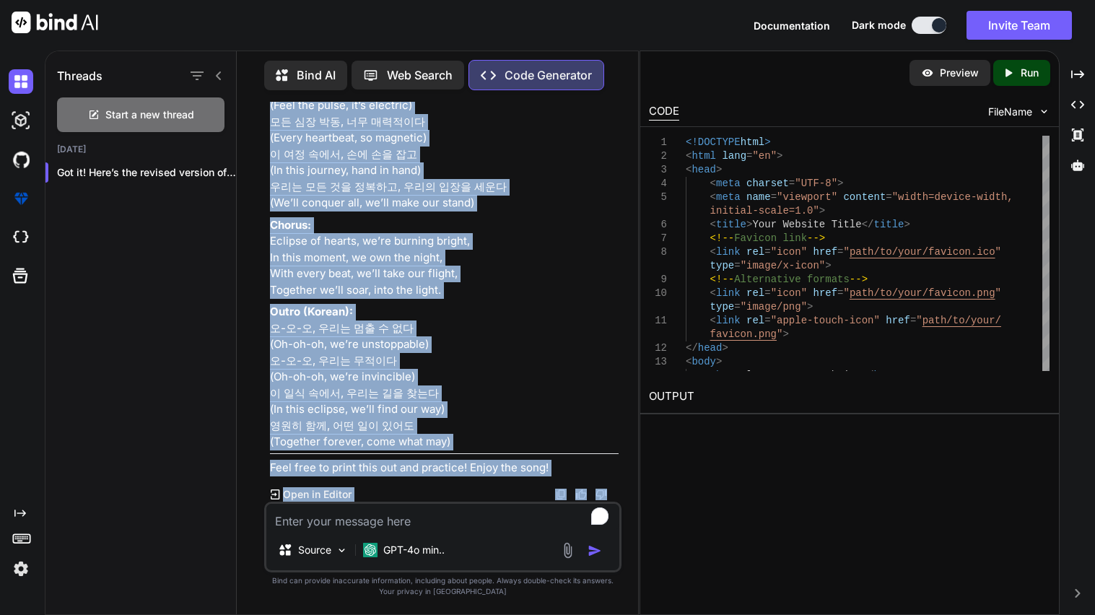
scroll to position [12140, 0]
click at [329, 527] on div "Source GPT-4o min.." at bounding box center [442, 537] width 357 height 71
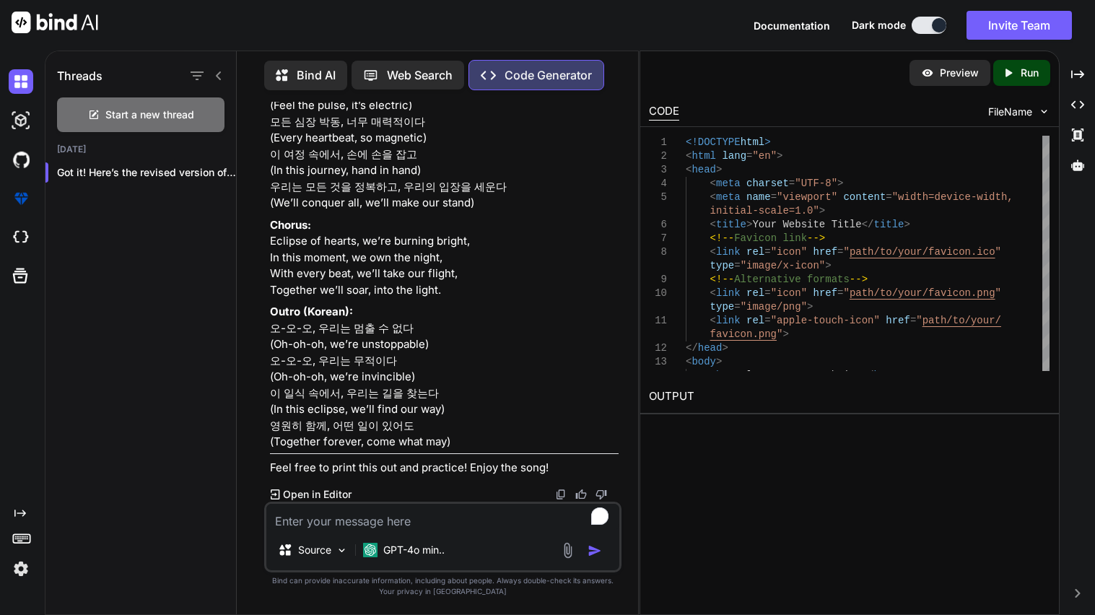
click at [322, 524] on textarea "To enrich screen reader interactions, please activate Accessibility in Grammarl…" at bounding box center [442, 517] width 353 height 26
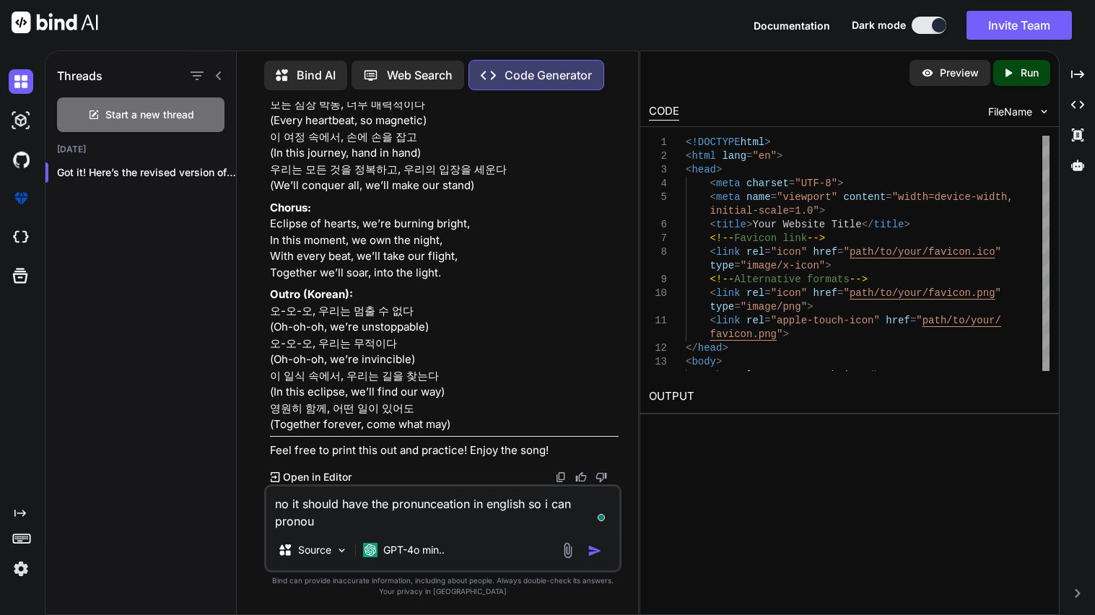
scroll to position [12158, 0]
type textarea "no it should have the pronunceation in english so i can pronounce the korean no…"
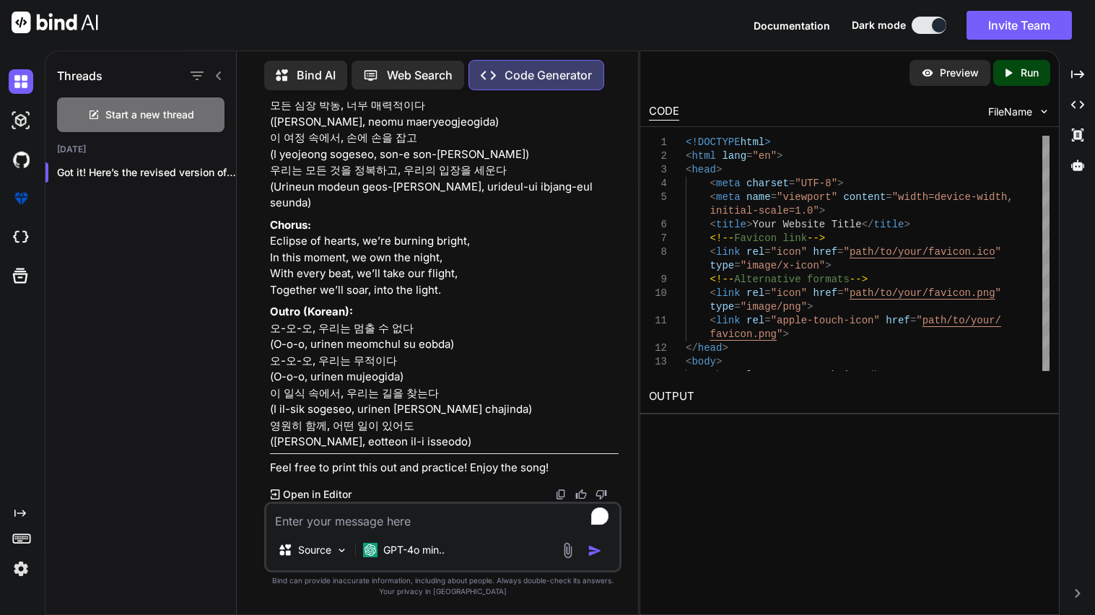
scroll to position [12515, 0]
drag, startPoint x: 269, startPoint y: 301, endPoint x: 278, endPoint y: 315, distance: 16.2
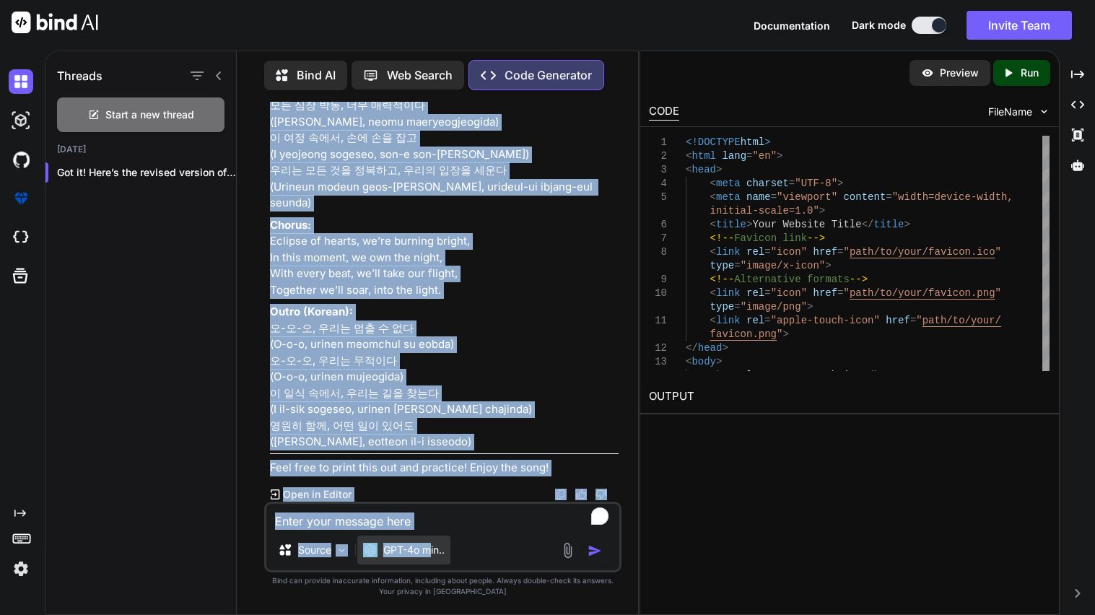
scroll to position [14555, 0]
drag, startPoint x: 271, startPoint y: 319, endPoint x: 504, endPoint y: 441, distance: 263.2
copy div "Lorem 8: Ip dol sita consec, ad elit, Seddoei tempor inci utlab etd magna, Aliq…"
